Goal: Information Seeking & Learning: Learn about a topic

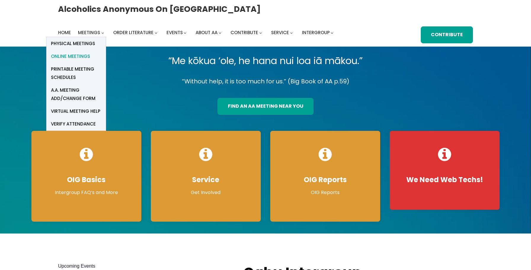
click at [83, 56] on span "Online Meetings" at bounding box center [70, 56] width 39 height 8
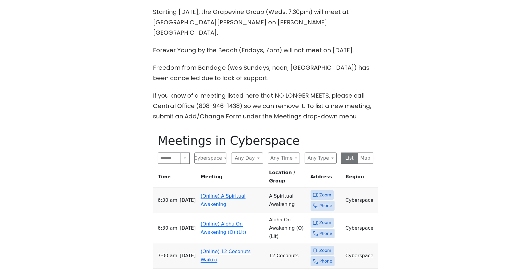
scroll to position [222, 0]
click at [217, 193] on link "(Online) A Spiritual Awakening" at bounding box center [223, 200] width 45 height 14
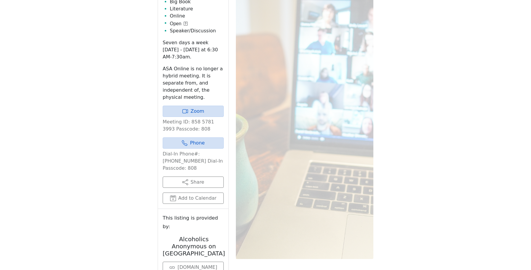
scroll to position [423, 0]
click at [203, 105] on link "Zoom" at bounding box center [193, 110] width 61 height 11
